Goal: Task Accomplishment & Management: Use online tool/utility

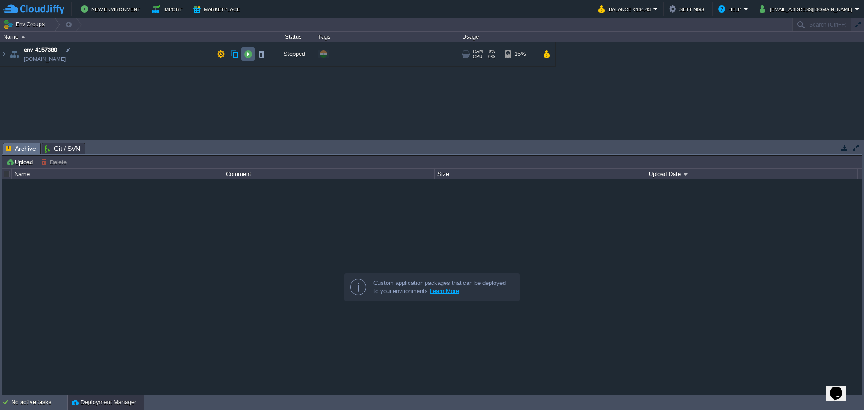
click at [244, 55] on button "button" at bounding box center [248, 54] width 8 height 8
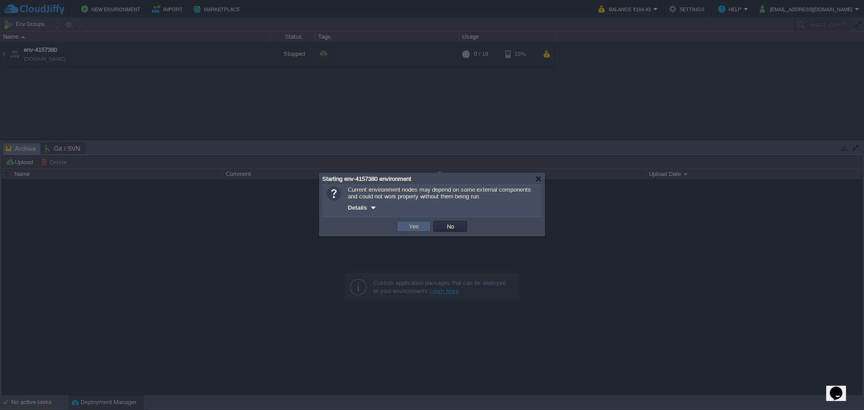
click at [419, 232] on td "Yes" at bounding box center [414, 226] width 34 height 11
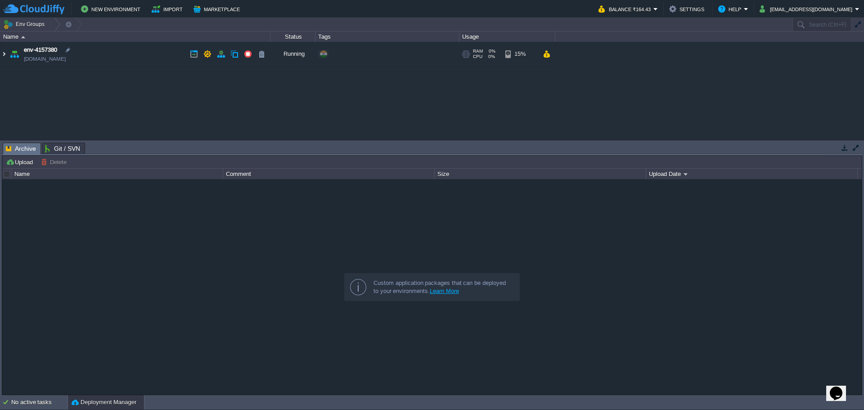
click at [4, 53] on img at bounding box center [3, 54] width 7 height 24
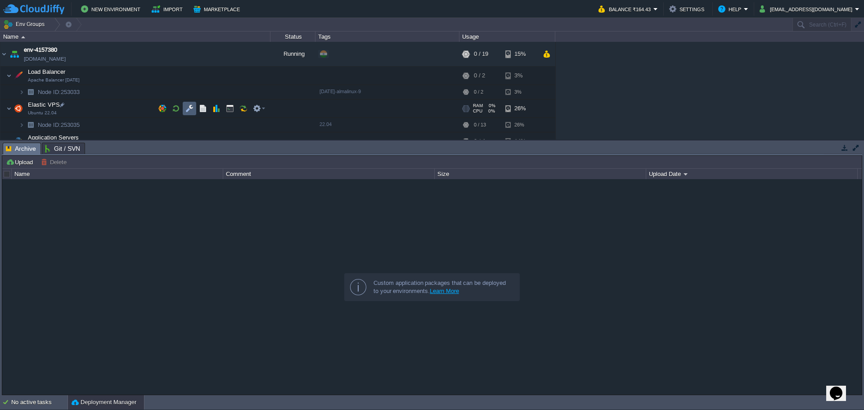
click at [189, 108] on button "button" at bounding box center [189, 108] width 8 height 8
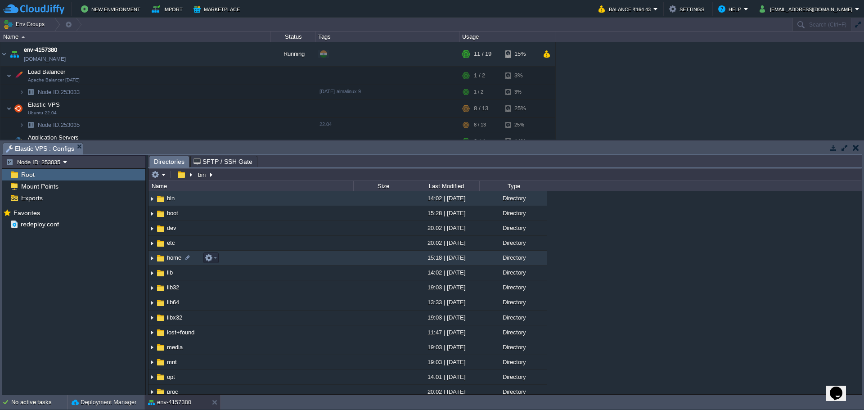
click at [253, 264] on td "home" at bounding box center [251, 258] width 205 height 15
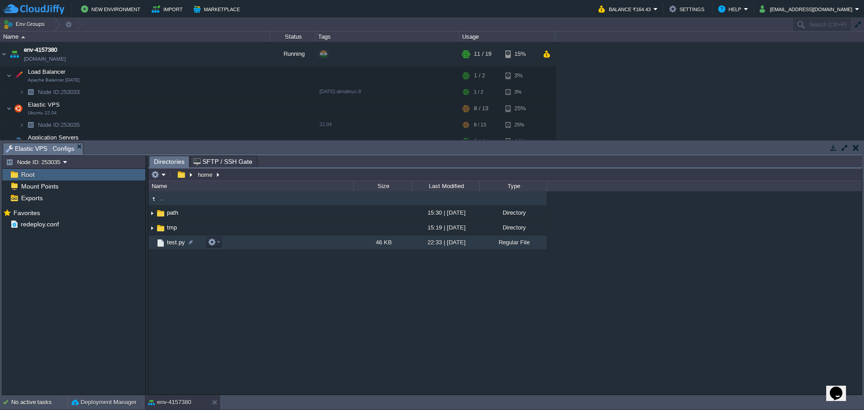
click at [259, 242] on td "test.py" at bounding box center [251, 242] width 205 height 14
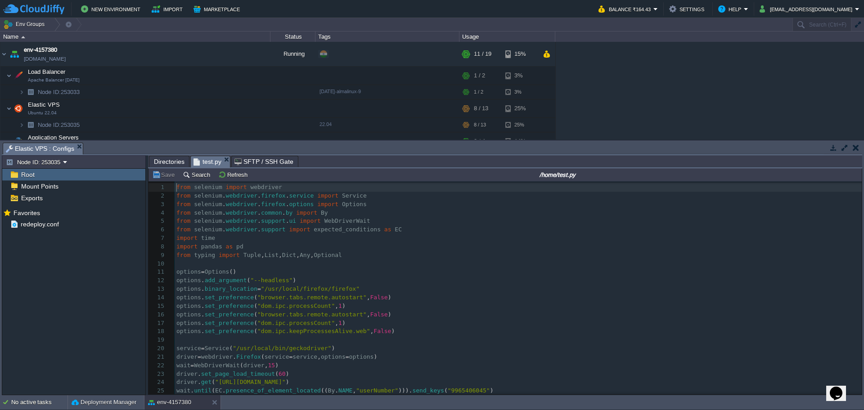
scroll to position [3, 0]
click at [182, 267] on pre "​" at bounding box center [518, 264] width 687 height 9
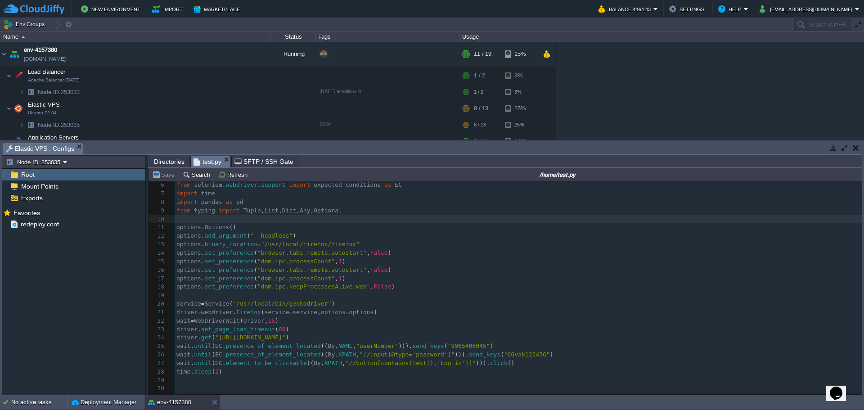
scroll to position [45, 0]
type textarea "options = Options() options.add_argument("--headless") options.binary_location …"
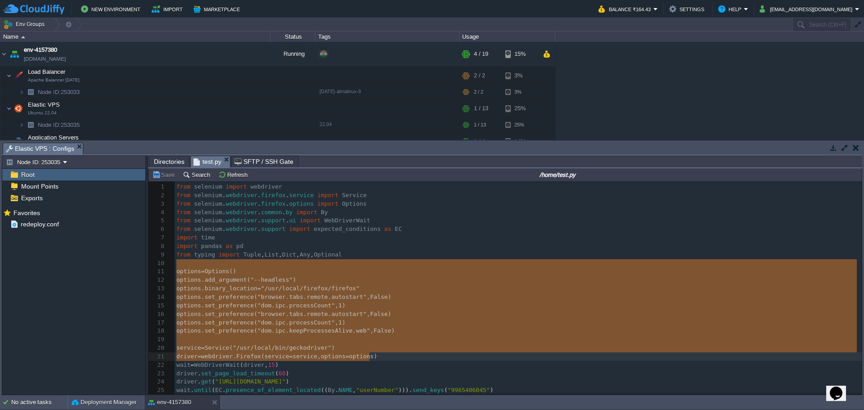
scroll to position [0, 0]
click at [353, 227] on span "expected_conditions" at bounding box center [347, 229] width 67 height 7
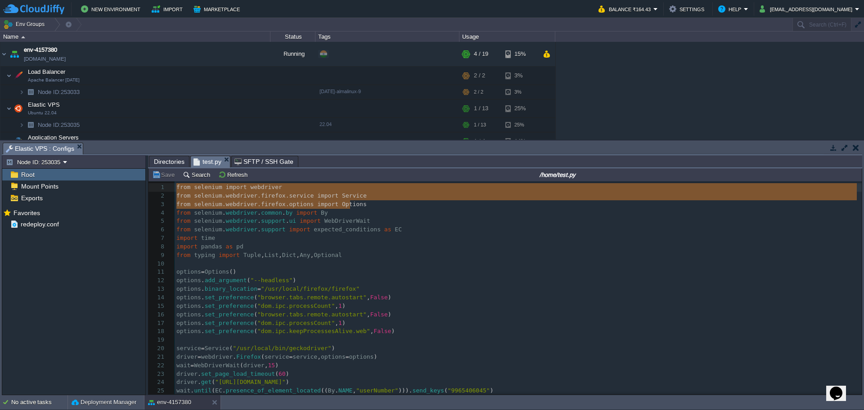
type textarea "from selenium.webdriver.firefox.service import Service from selenium.webdriver.…"
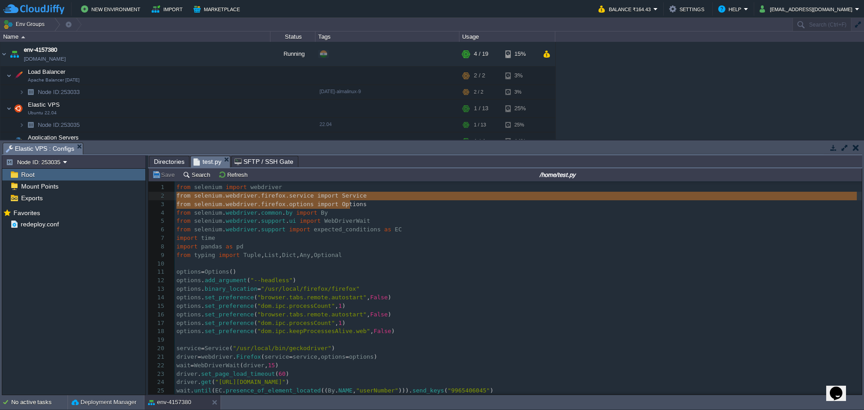
drag, startPoint x: 203, startPoint y: 190, endPoint x: 165, endPoint y: 194, distance: 38.5
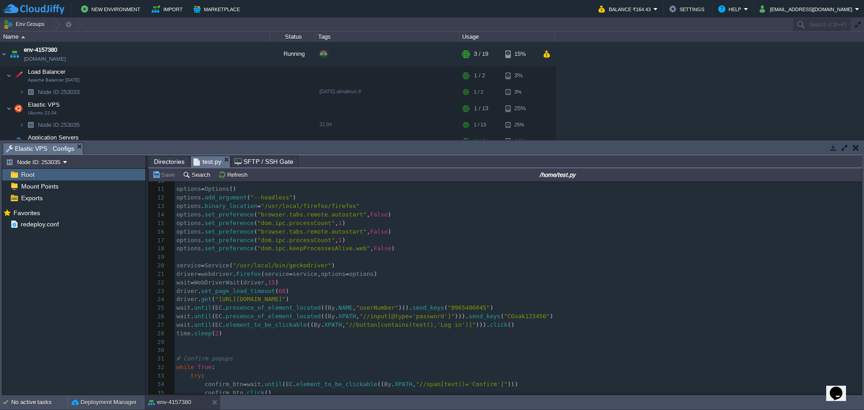
scroll to position [90, 0]
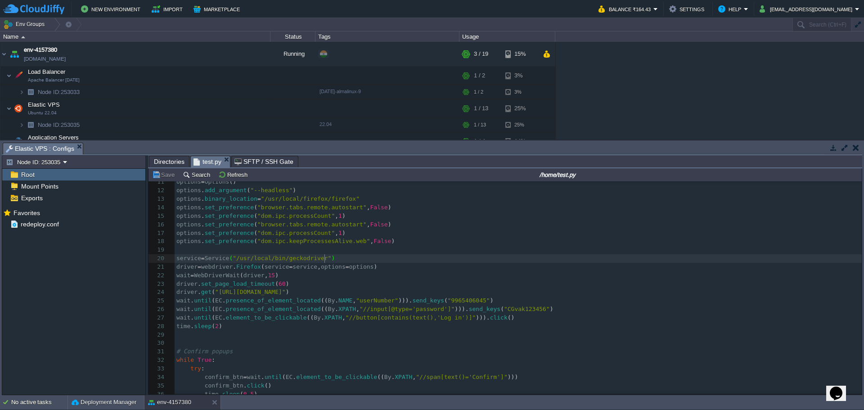
type textarea "-"
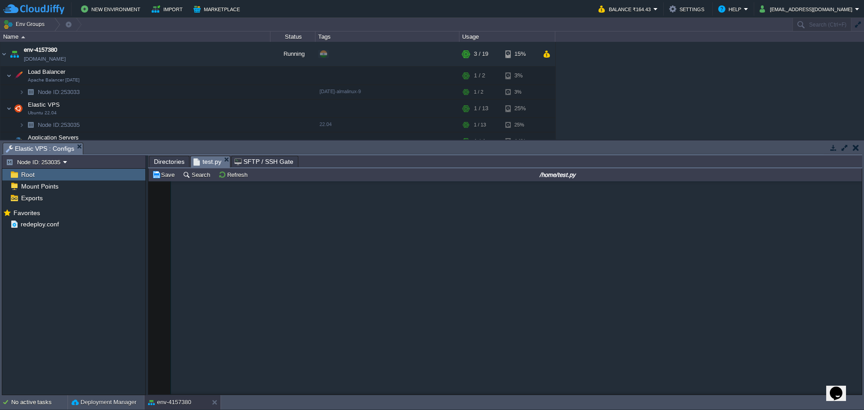
scroll to position [3310, 0]
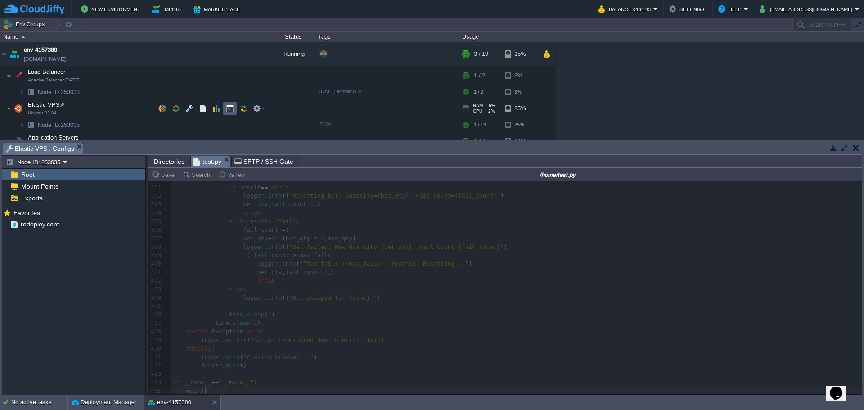
click at [225, 110] on td at bounding box center [230, 109] width 14 height 14
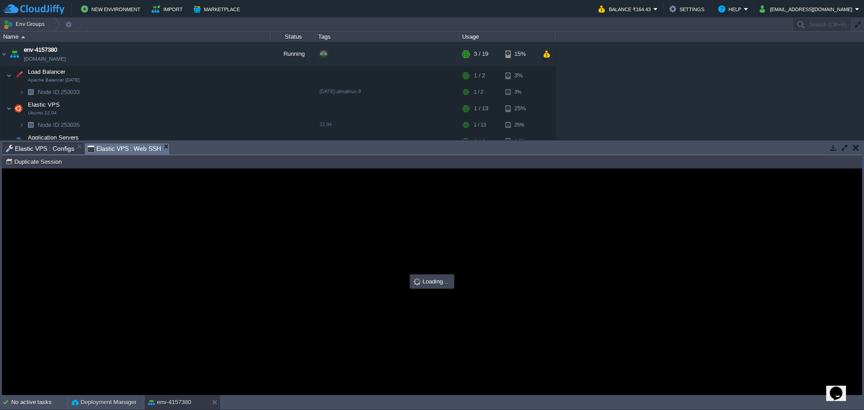
scroll to position [0, 0]
type input "#000000"
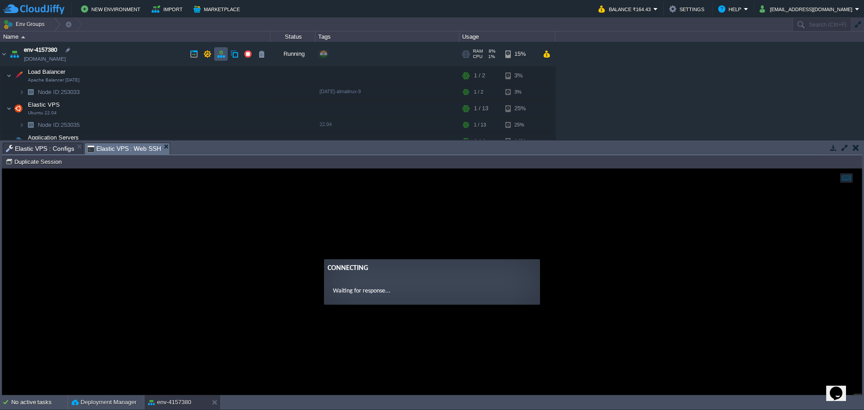
click at [223, 52] on button "button" at bounding box center [221, 54] width 8 height 8
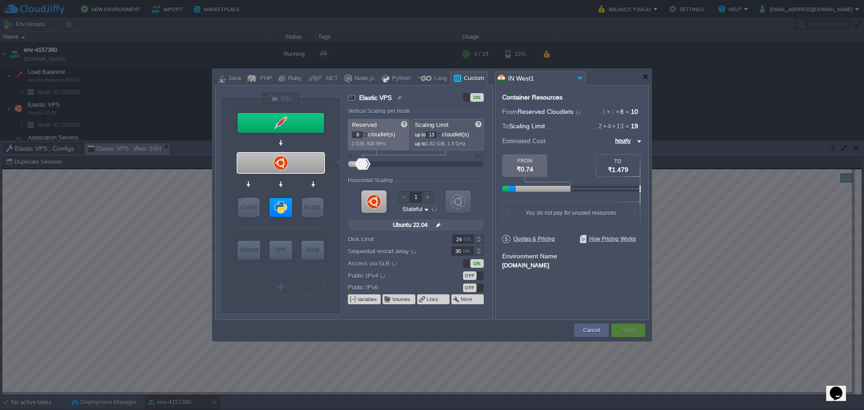
click at [481, 243] on div at bounding box center [478, 241] width 10 height 5
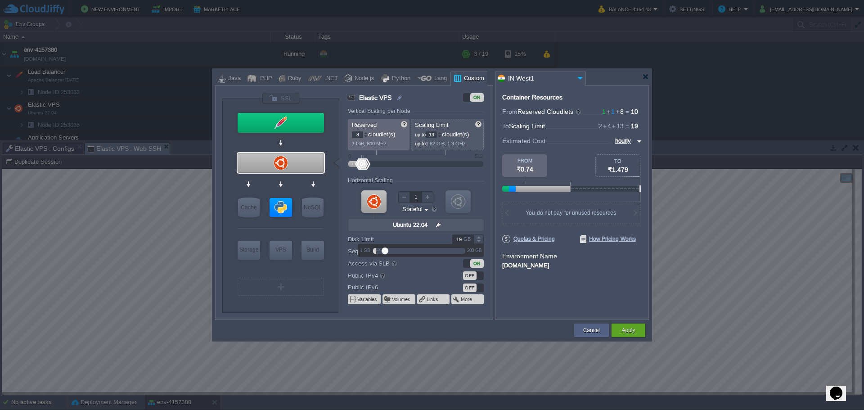
click at [481, 243] on div at bounding box center [478, 241] width 10 height 5
click at [478, 241] on div at bounding box center [478, 241] width 10 height 5
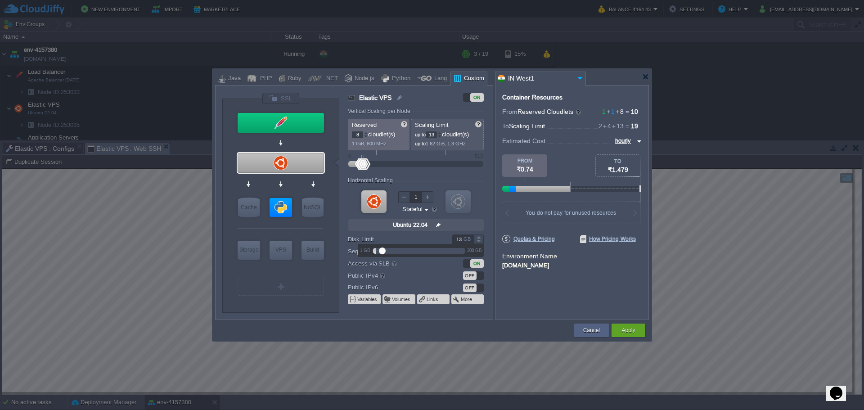
click at [478, 241] on div at bounding box center [478, 241] width 10 height 5
click at [479, 237] on div at bounding box center [478, 236] width 10 height 5
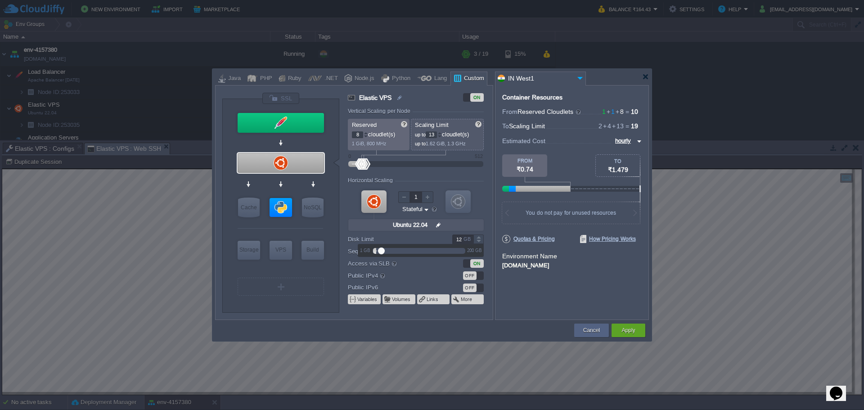
click at [479, 237] on div at bounding box center [478, 236] width 10 height 5
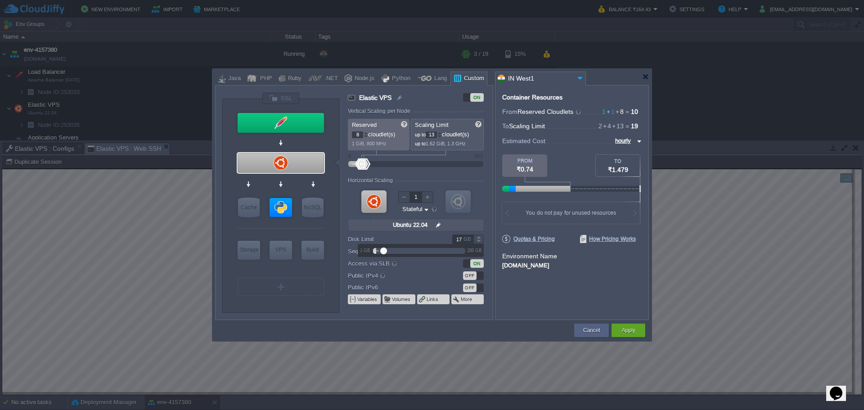
click at [479, 237] on div at bounding box center [478, 236] width 10 height 5
type input "20"
click at [478, 238] on div at bounding box center [478, 236] width 10 height 5
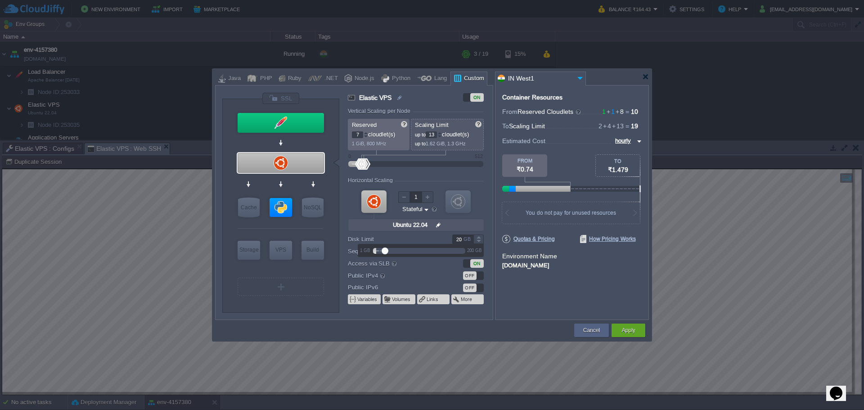
click at [366, 137] on div at bounding box center [366, 136] width 5 height 3
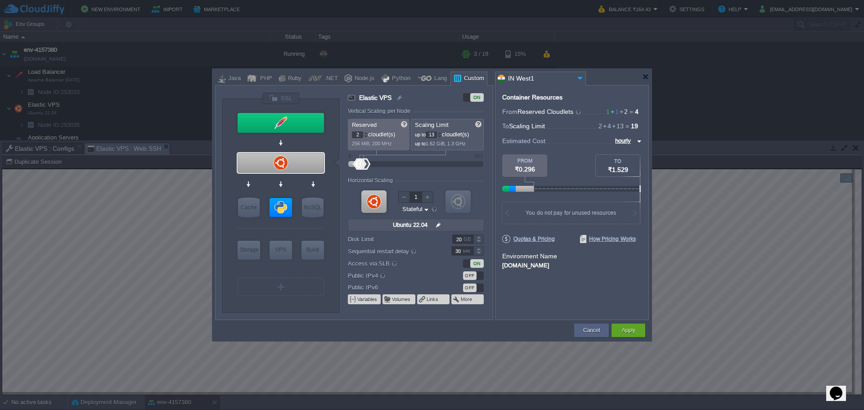
click at [366, 137] on div at bounding box center [366, 136] width 5 height 3
type input "0"
click at [366, 137] on div at bounding box center [366, 136] width 5 height 3
click at [366, 137] on div "Reserved 0 cloudlet(s) 0 MiB, 0 MHz Scaling Limit up to 13 cloudlet(s) up to 1.…" at bounding box center [416, 135] width 136 height 32
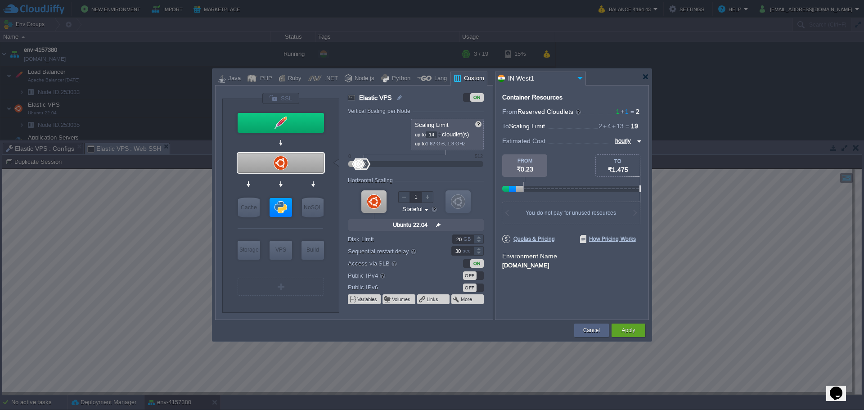
click at [442, 133] on div at bounding box center [439, 132] width 5 height 3
click at [444, 139] on p "up to 2.12 GiB, 1.7 GHz" at bounding box center [448, 142] width 66 height 9
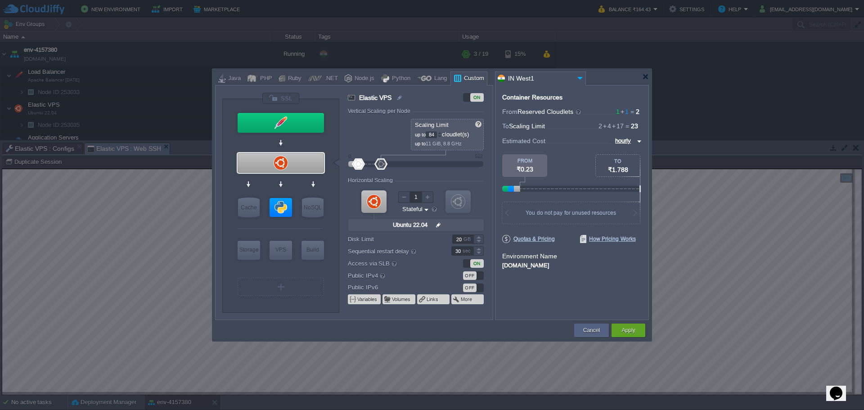
type input "88"
drag, startPoint x: 365, startPoint y: 164, endPoint x: 381, endPoint y: 164, distance: 15.8
click at [381, 164] on div at bounding box center [380, 163] width 13 height 11
type input "4"
click at [360, 165] on div at bounding box center [359, 163] width 13 height 11
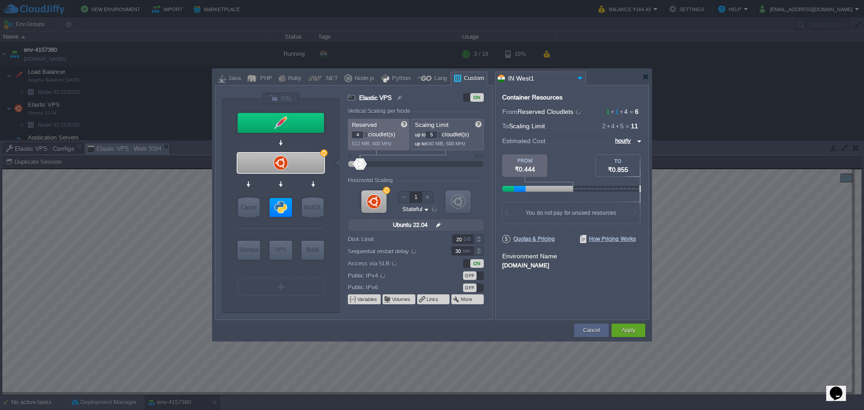
type input "4"
type input "5"
type input "7"
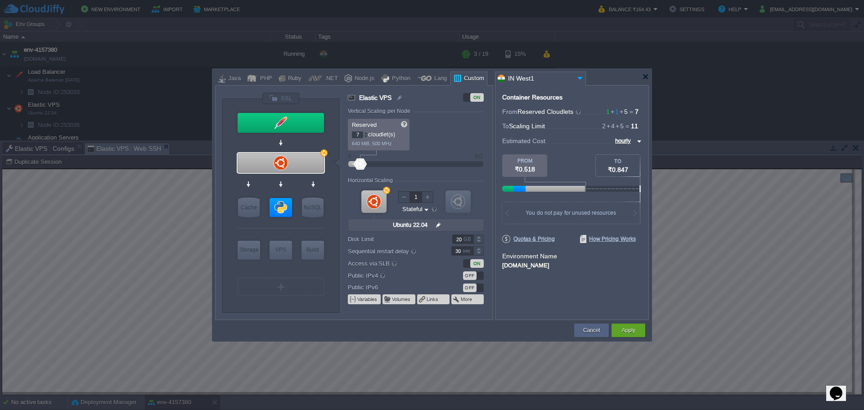
type input "13"
type input "24"
type input "0"
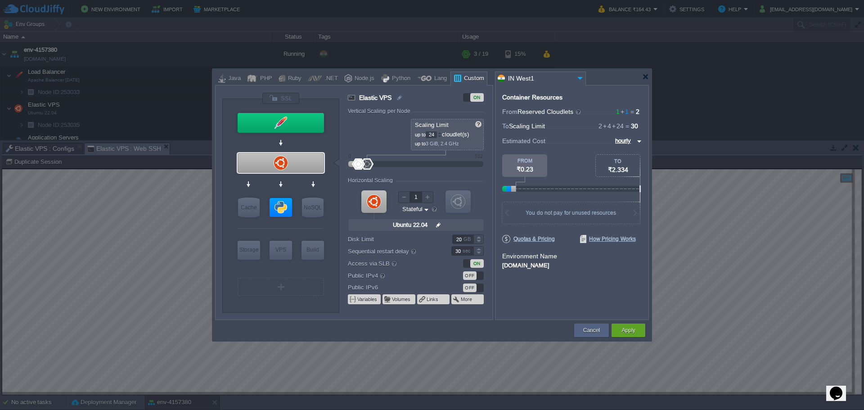
drag, startPoint x: 382, startPoint y: 166, endPoint x: 356, endPoint y: 178, distance: 29.2
click at [356, 178] on form "Vertical Scaling per Node Reserved 0 cloudlet(s) 0 MiB, 0 MHz Scaling Limit up …" at bounding box center [420, 214] width 144 height 212
type input "64"
drag, startPoint x: 369, startPoint y: 162, endPoint x: 376, endPoint y: 164, distance: 7.1
click at [376, 164] on div at bounding box center [375, 163] width 13 height 11
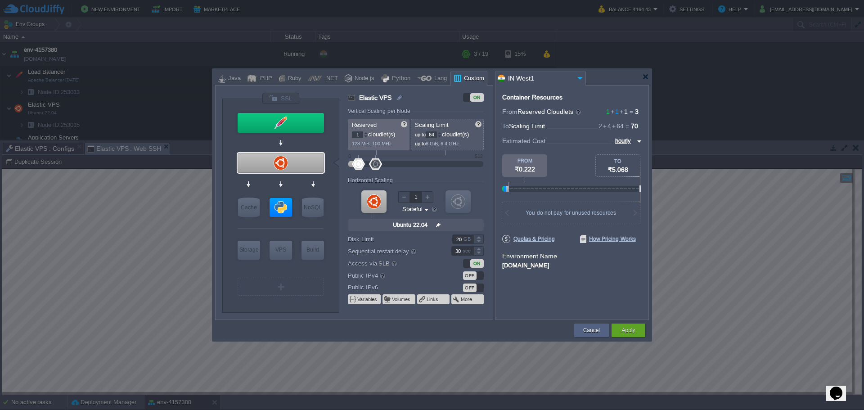
click at [359, 166] on div at bounding box center [358, 163] width 13 height 11
click at [367, 132] on div at bounding box center [366, 132] width 5 height 3
type input "4"
click at [367, 132] on div at bounding box center [366, 132] width 5 height 3
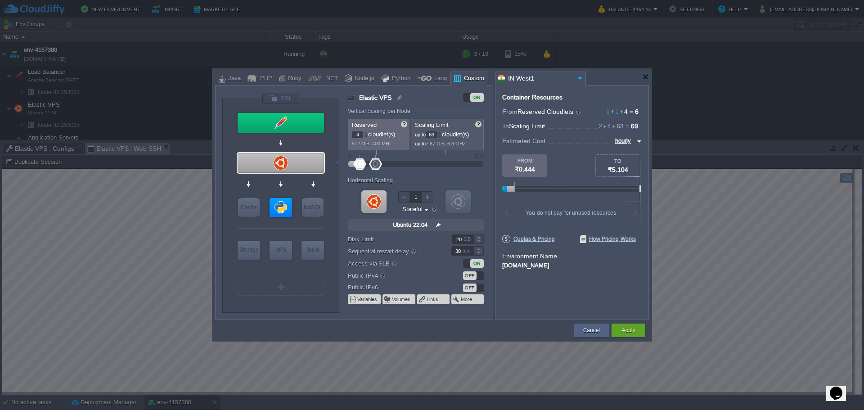
click at [441, 137] on div at bounding box center [439, 136] width 5 height 3
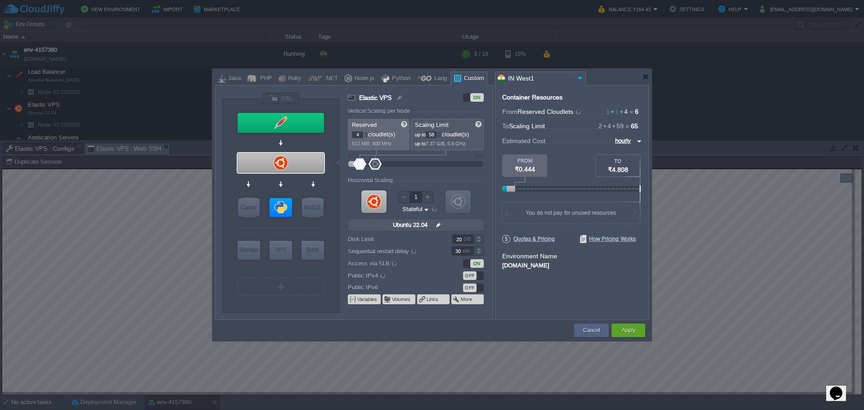
click at [441, 137] on div at bounding box center [439, 136] width 5 height 3
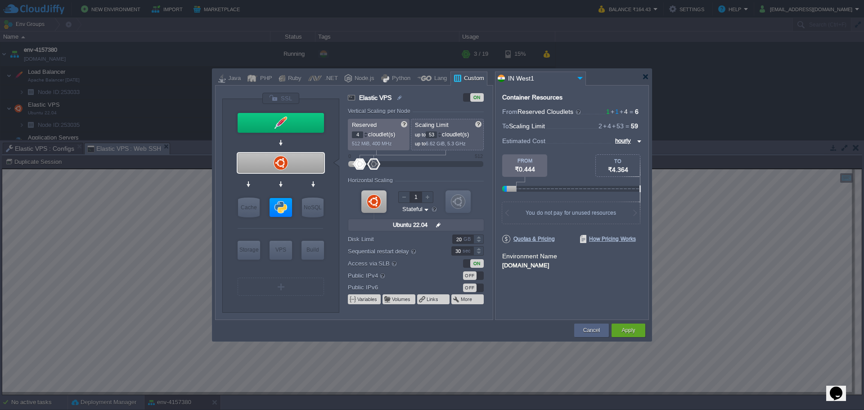
click at [441, 137] on div at bounding box center [439, 136] width 5 height 3
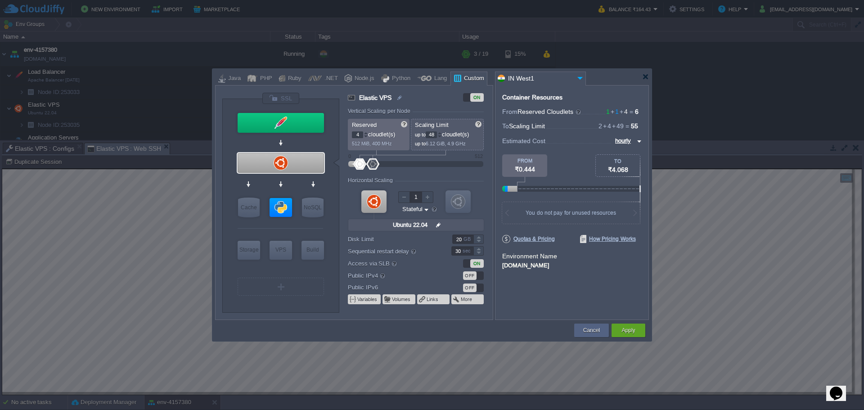
click at [441, 137] on div at bounding box center [439, 136] width 5 height 3
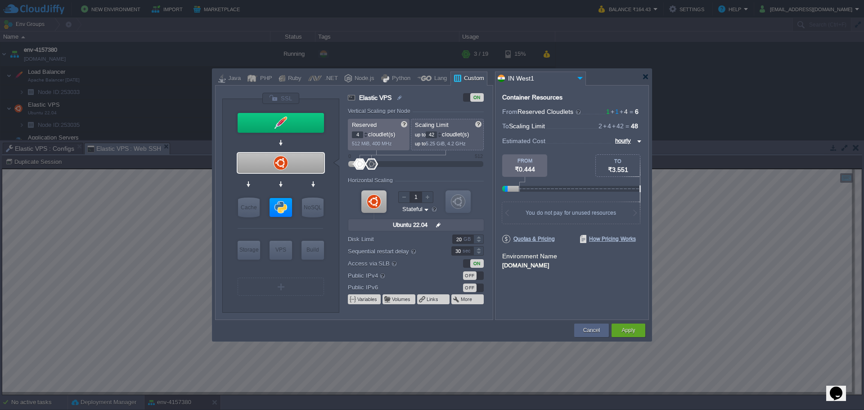
click at [441, 137] on div at bounding box center [439, 136] width 5 height 3
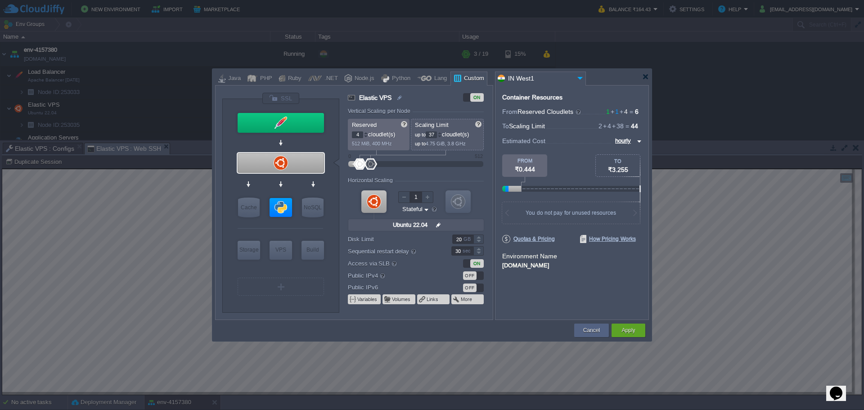
click at [441, 137] on div at bounding box center [439, 136] width 5 height 3
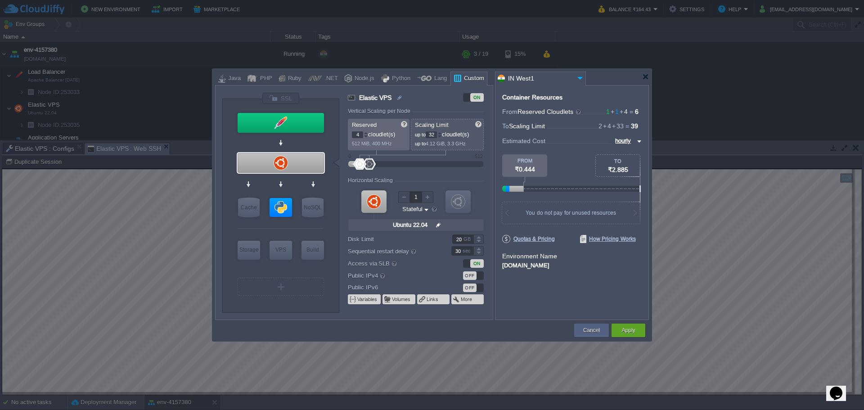
click at [441, 137] on div at bounding box center [439, 136] width 5 height 3
click at [442, 137] on div at bounding box center [439, 136] width 5 height 3
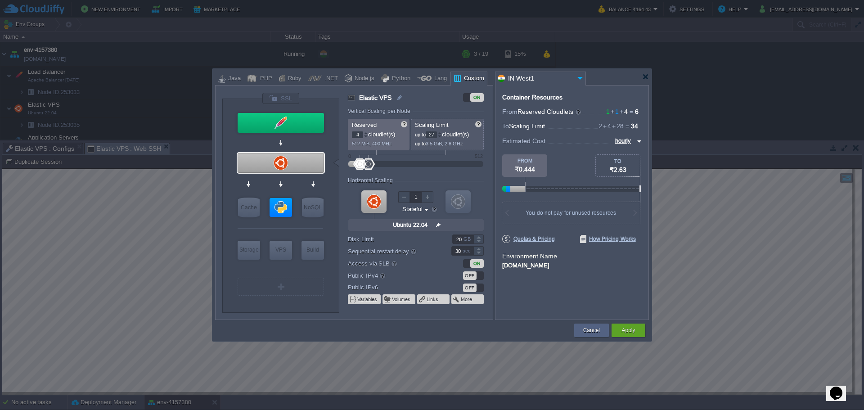
click at [442, 137] on div at bounding box center [439, 136] width 5 height 3
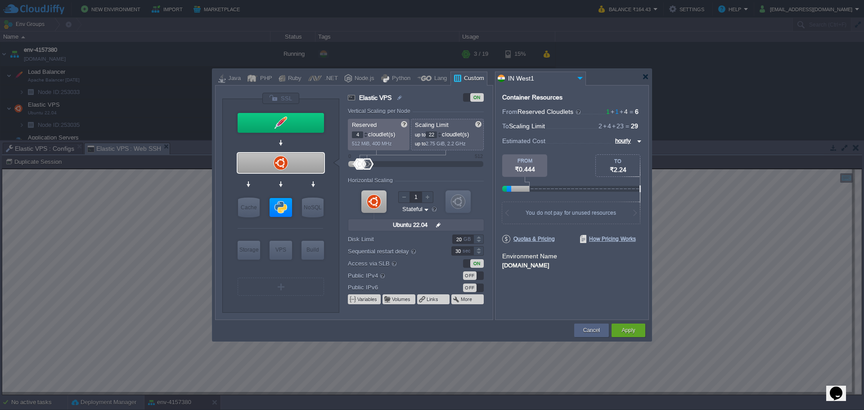
click at [442, 137] on div at bounding box center [439, 136] width 5 height 3
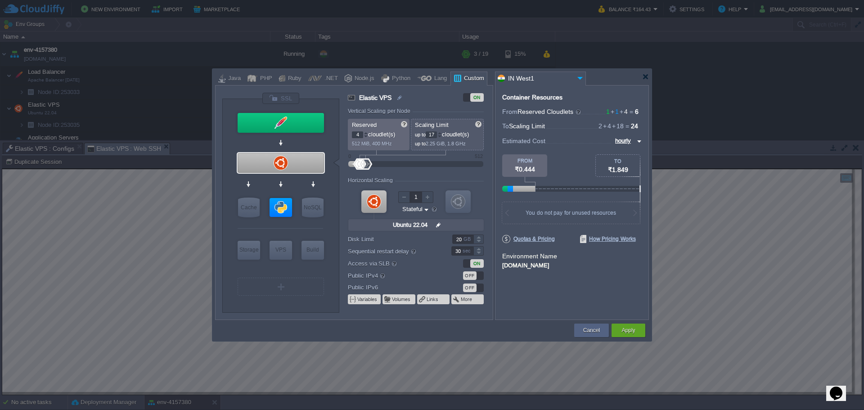
click at [442, 137] on div at bounding box center [439, 136] width 5 height 3
type input "16"
click at [442, 137] on div at bounding box center [439, 136] width 5 height 3
click at [626, 326] on button "Apply" at bounding box center [629, 330] width 14 height 9
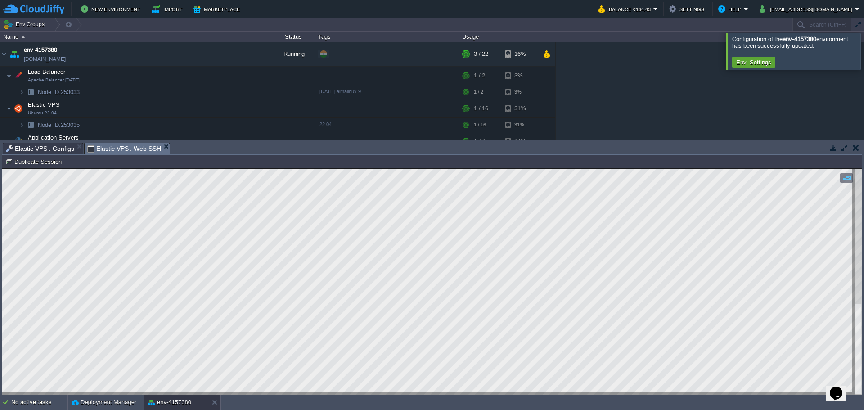
click at [162, 149] on em "Elastic VPS : Web SSH" at bounding box center [128, 148] width 83 height 11
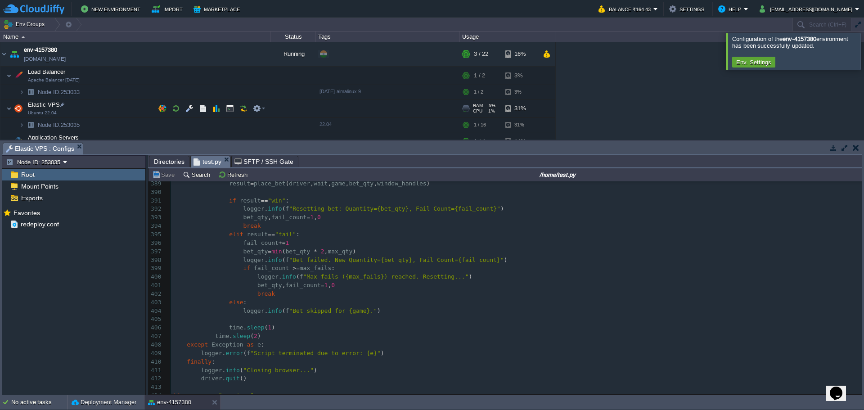
scroll to position [3297, 0]
click at [229, 113] on button "button" at bounding box center [230, 108] width 8 height 8
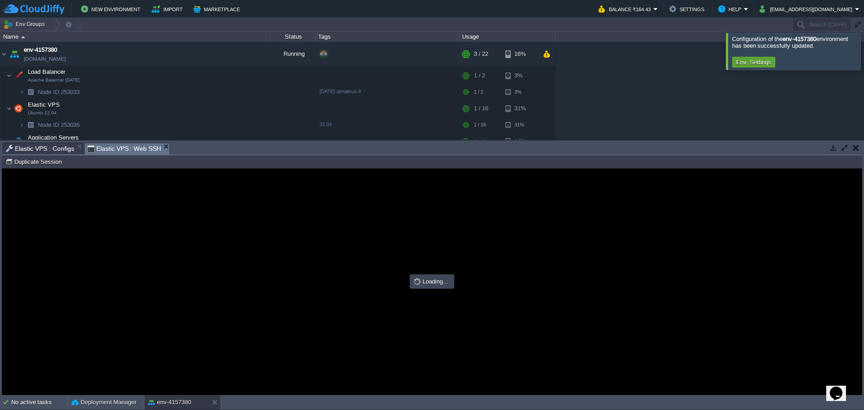
scroll to position [0, 0]
click at [230, 247] on div at bounding box center [432, 282] width 860 height 226
type input "#000000"
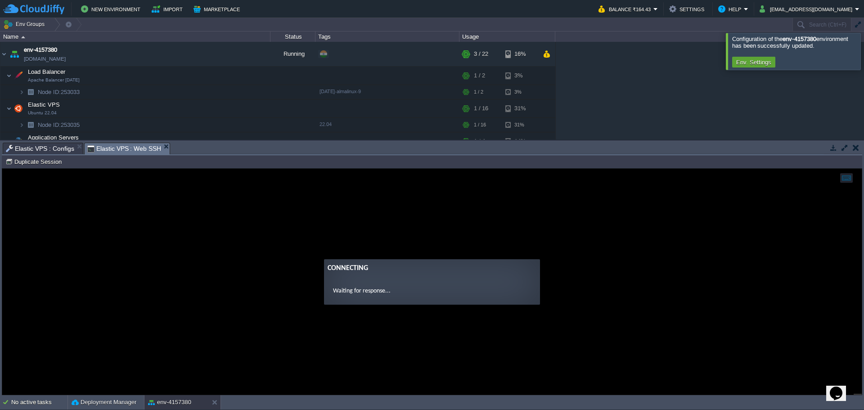
click at [291, 227] on guac-modal "Connecting Waiting for response..." at bounding box center [432, 282] width 860 height 226
click at [281, 219] on guac-modal "Connecting Waiting for response..." at bounding box center [432, 282] width 860 height 226
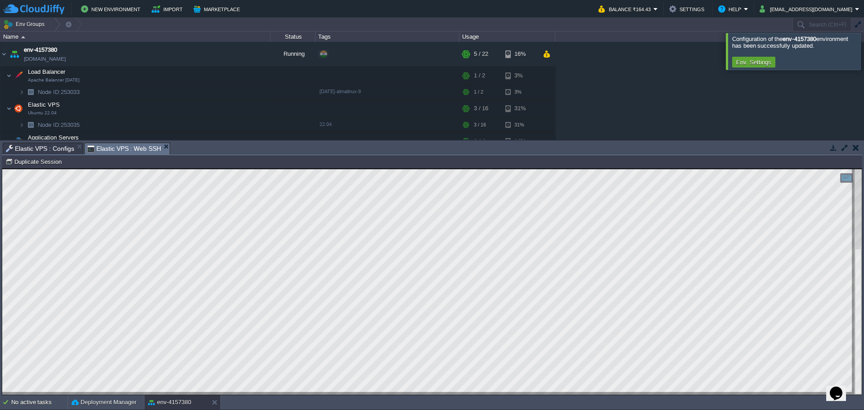
click at [49, 151] on span "Elastic VPS : Configs" at bounding box center [40, 148] width 68 height 11
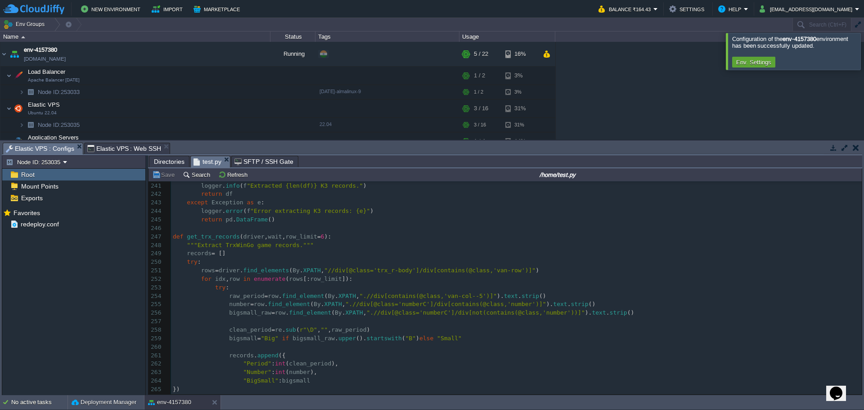
scroll to position [2037, 0]
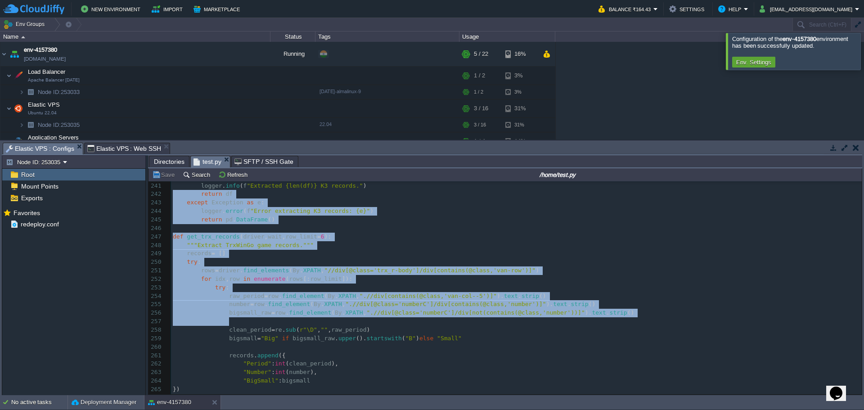
drag, startPoint x: 862, startPoint y: 319, endPoint x: 857, endPoint y: 183, distance: 136.5
click at [857, 183] on div "home test.py Name Size Last Modified Type .. path 15:30 | [DATE] Directory tmp …" at bounding box center [505, 281] width 714 height 226
click at [689, 324] on pre at bounding box center [516, 321] width 691 height 9
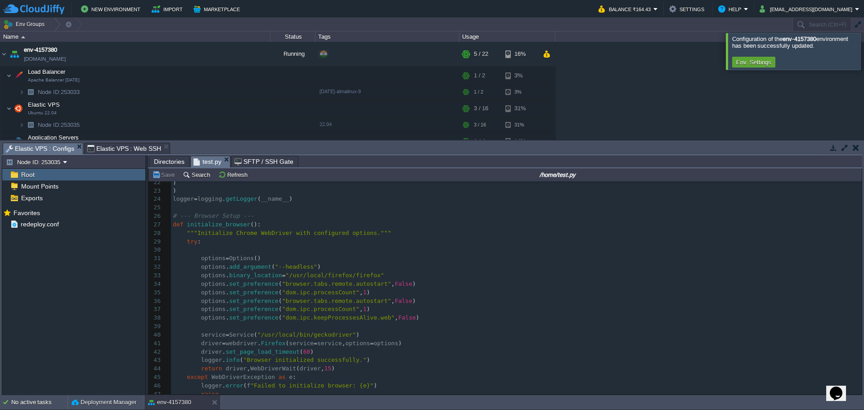
scroll to position [180, 0]
click at [243, 239] on span """"Initialize Chrome WebDriver with configured options."""" at bounding box center [289, 236] width 204 height 7
type textarea "Chrome"
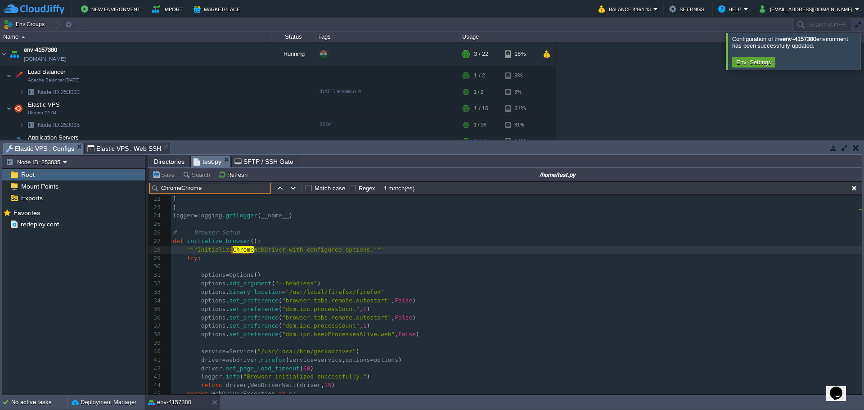
scroll to position [0, 0]
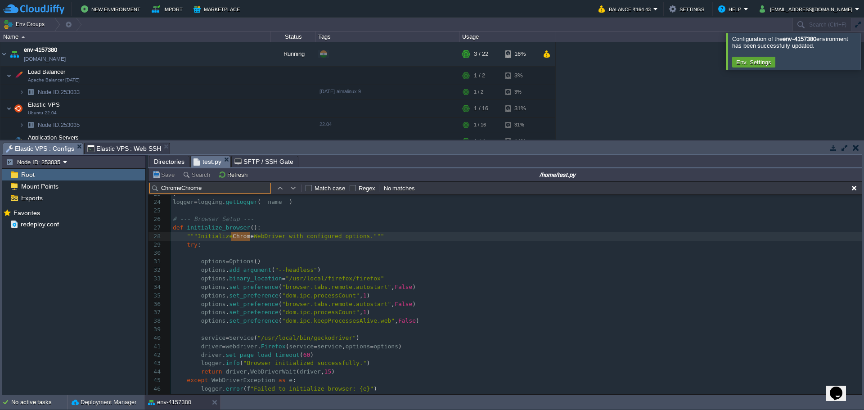
type input "Chrome"
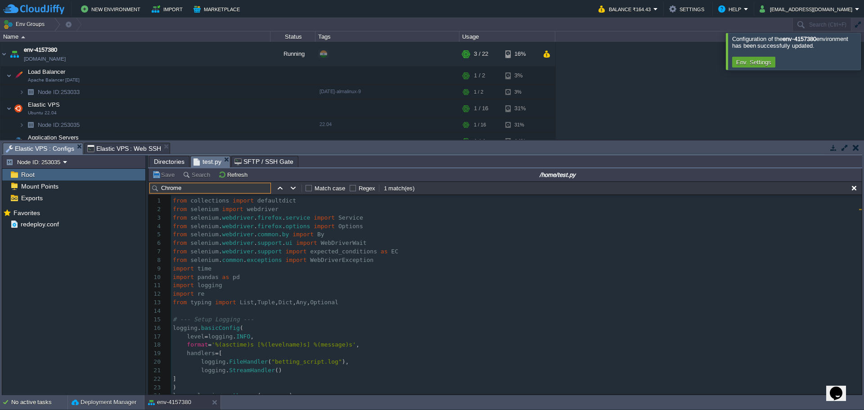
click at [294, 281] on pre "import pandas as pd" at bounding box center [516, 277] width 691 height 9
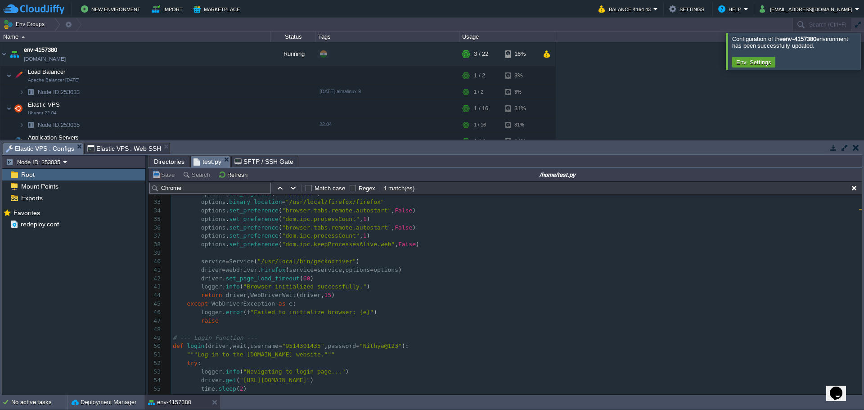
click at [348, 304] on pre "except WebDriverException as e :" at bounding box center [516, 304] width 691 height 9
type textarea "-"
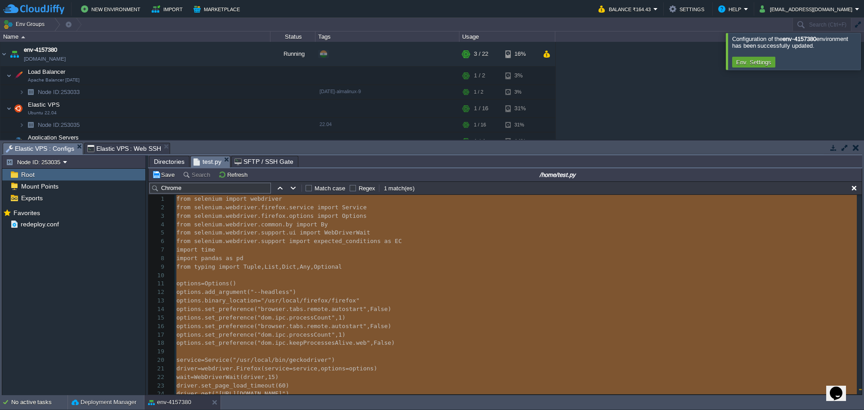
click at [342, 273] on pre "​" at bounding box center [518, 275] width 687 height 9
click at [384, 284] on pre "options = Options ()" at bounding box center [518, 283] width 687 height 9
click at [283, 266] on span "Dict" at bounding box center [289, 266] width 14 height 7
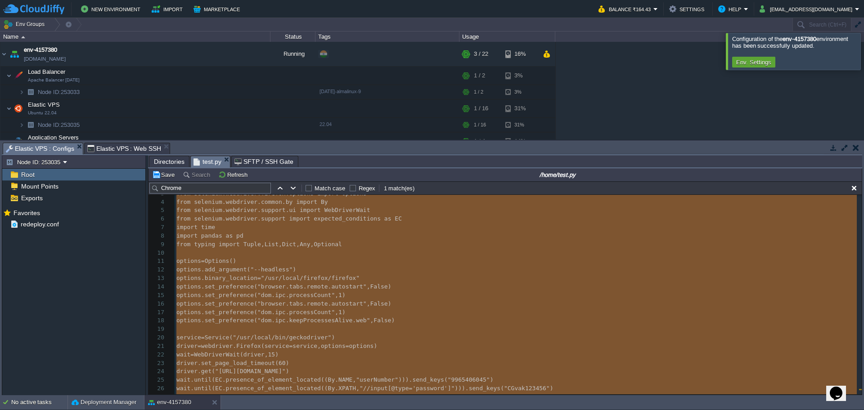
scroll to position [47, 0]
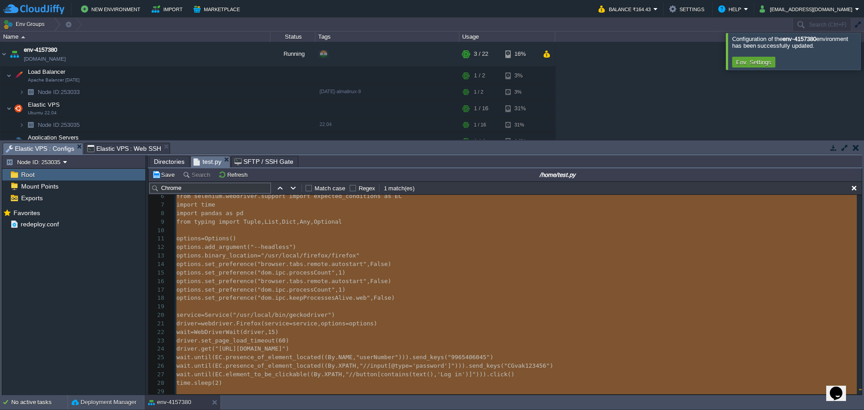
click at [232, 233] on pre "​" at bounding box center [518, 230] width 687 height 9
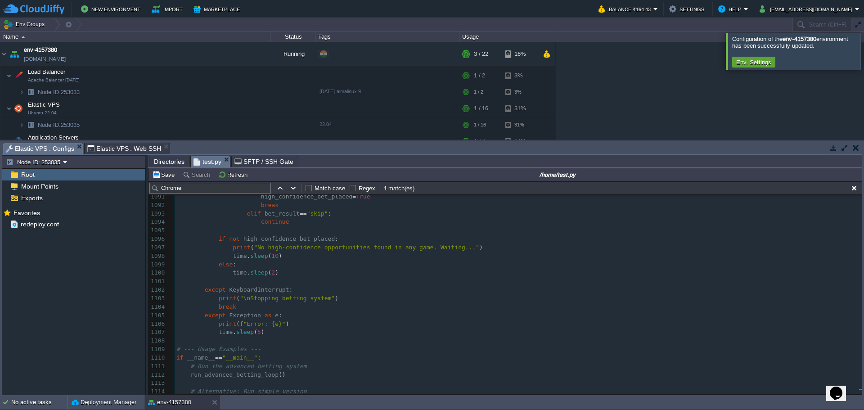
scroll to position [9116, 0]
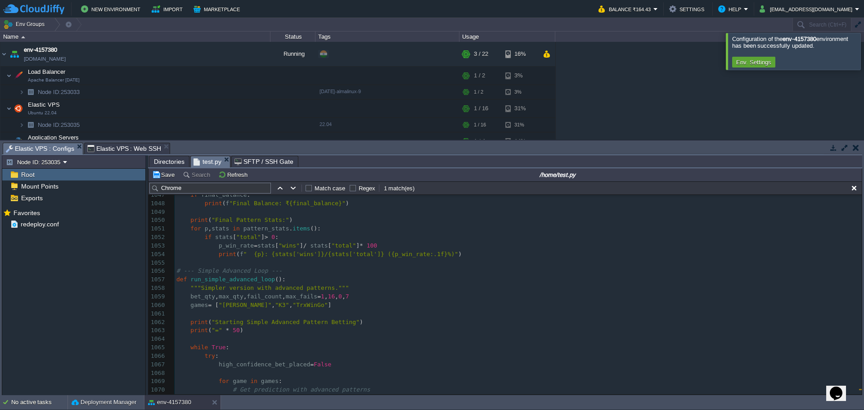
click at [711, 291] on div "1039 print ( f "Total Bets Placed: {total_bets}" ) 1040 print ( f "Total Wins: …" at bounding box center [518, 373] width 687 height 500
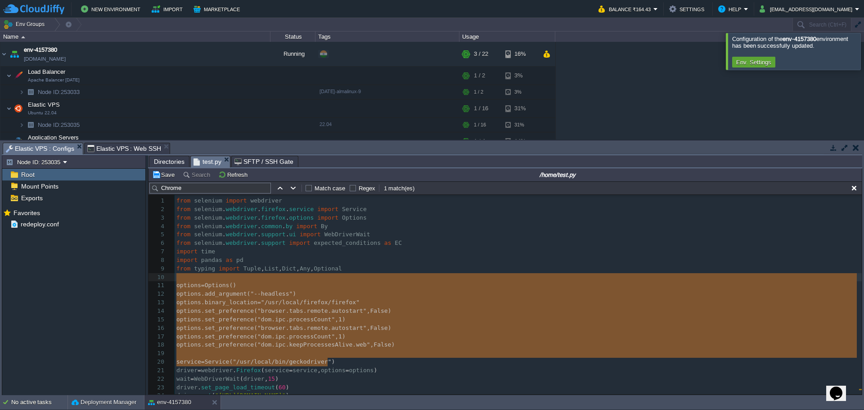
drag, startPoint x: 330, startPoint y: 363, endPoint x: 175, endPoint y: 280, distance: 175.4
type textarea "driver = webdriver.Firefox(service=service, options=options)"
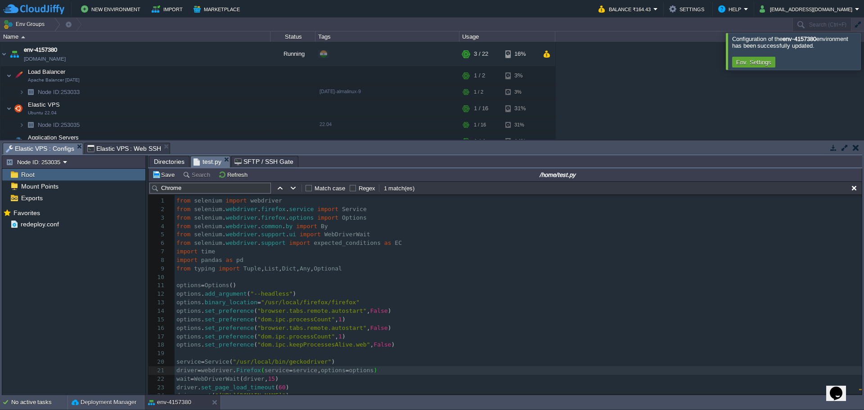
type textarea "options = Options() options.add_argument("--headless") options.binary_location …"
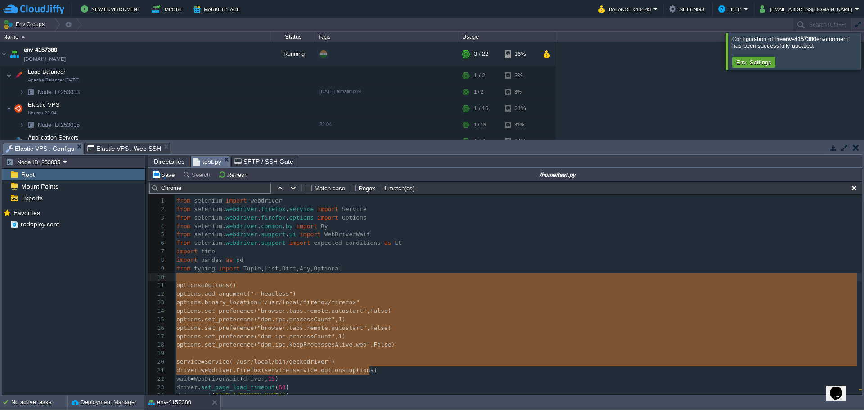
click at [436, 298] on pre "options . add_argument ( "--headless" )" at bounding box center [518, 294] width 687 height 9
